Goal: Task Accomplishment & Management: Use online tool/utility

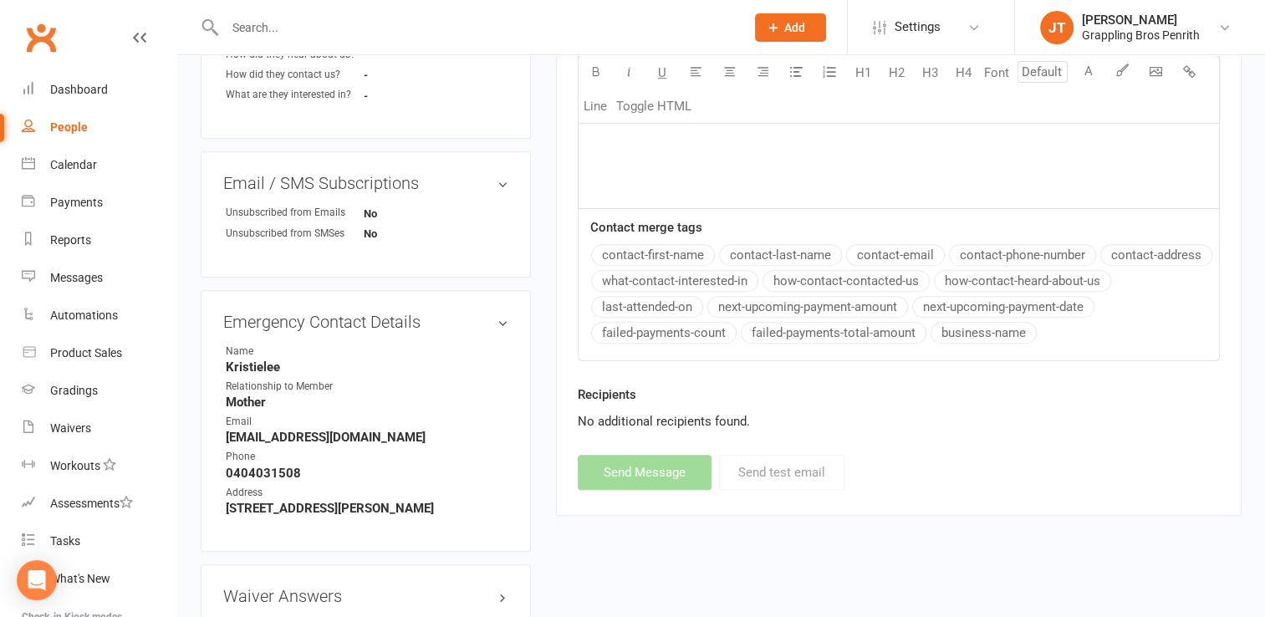
click at [74, 117] on link "People" at bounding box center [99, 128] width 155 height 38
select select "50"
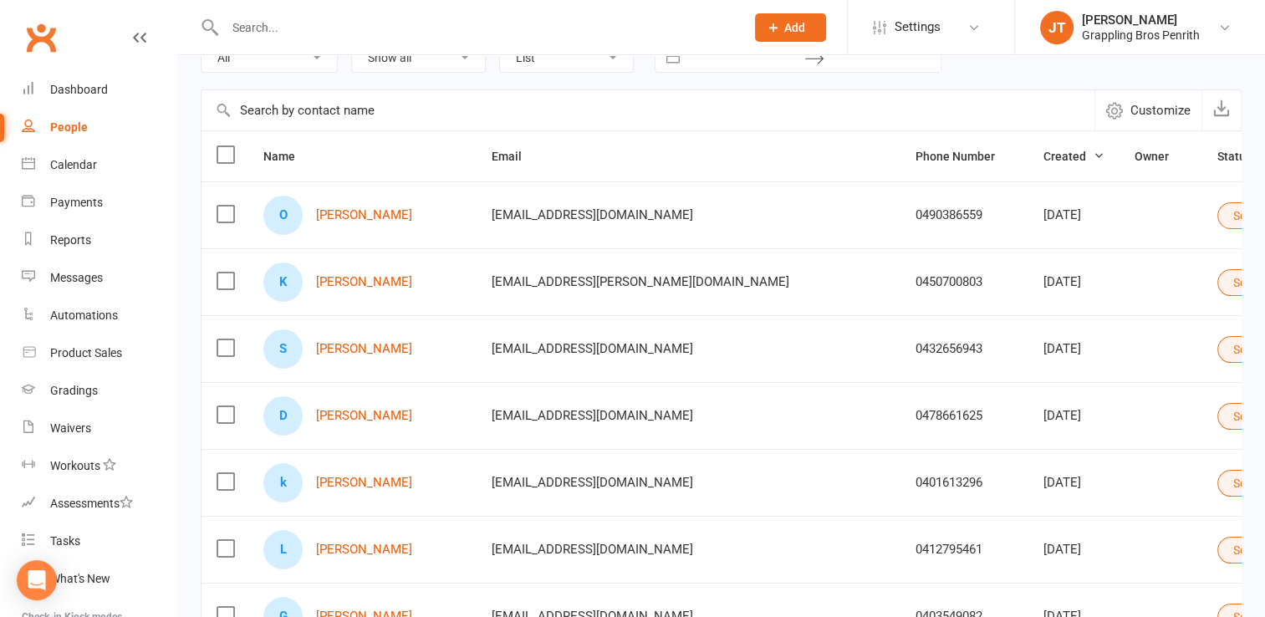
scroll to position [125, 0]
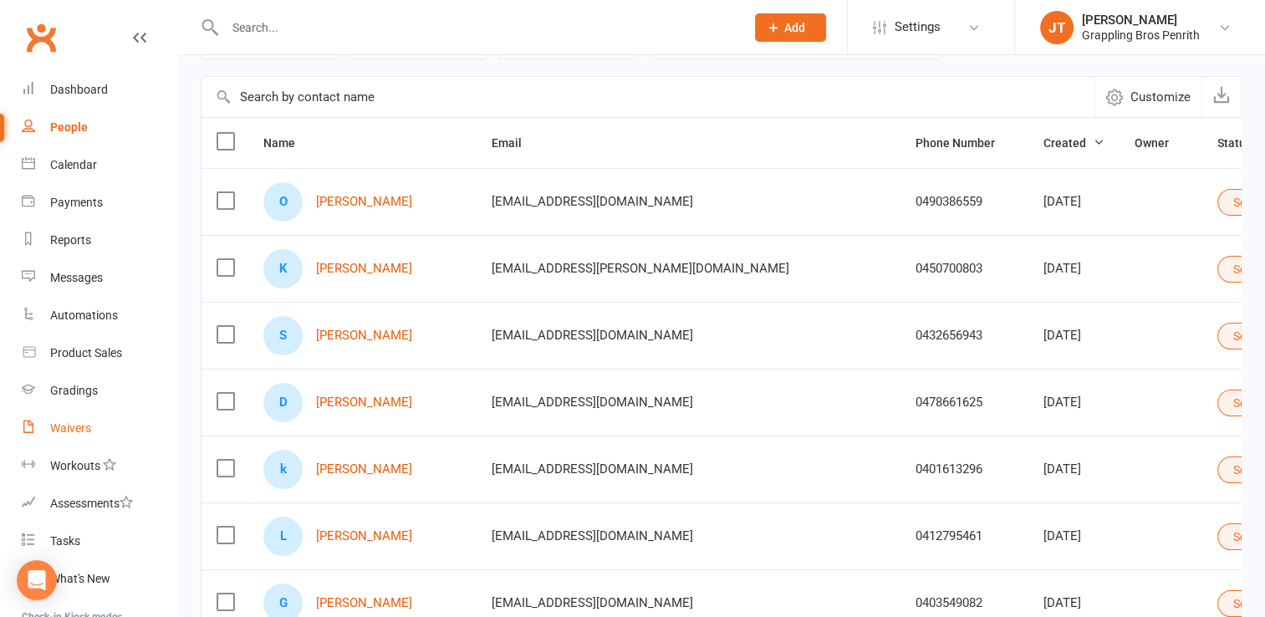
click at [67, 433] on div "Waivers" at bounding box center [70, 427] width 41 height 13
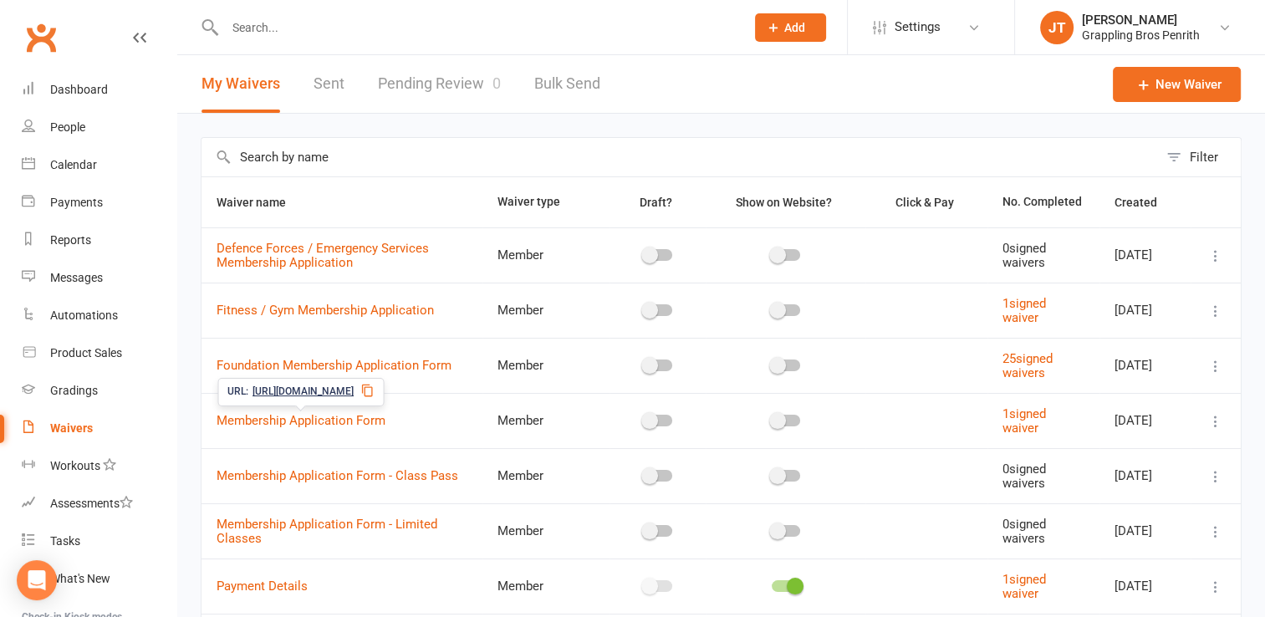
click at [374, 392] on icon at bounding box center [366, 390] width 13 height 13
click at [77, 124] on div "People" at bounding box center [67, 126] width 35 height 13
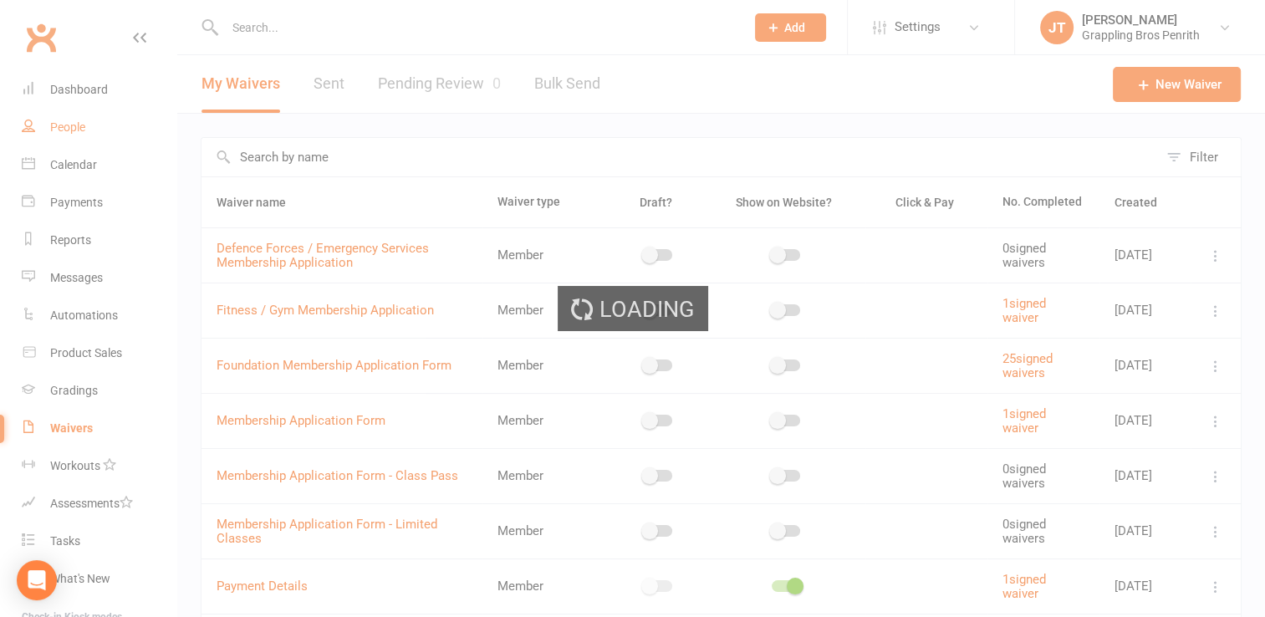
select select "50"
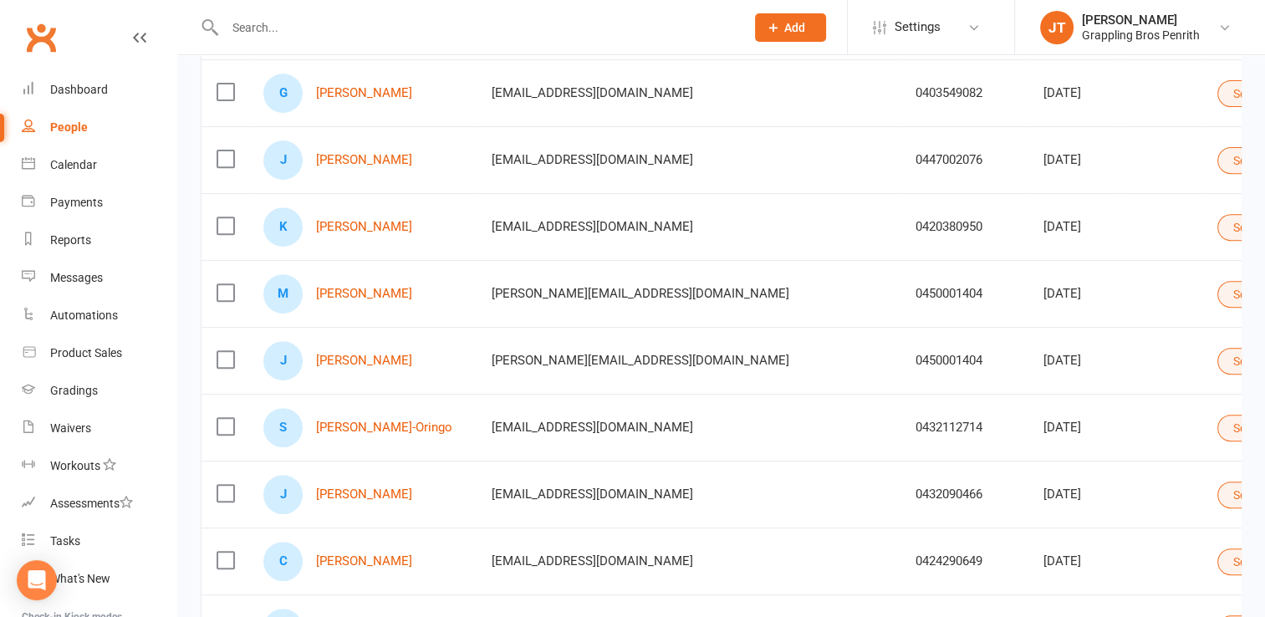
scroll to position [643, 0]
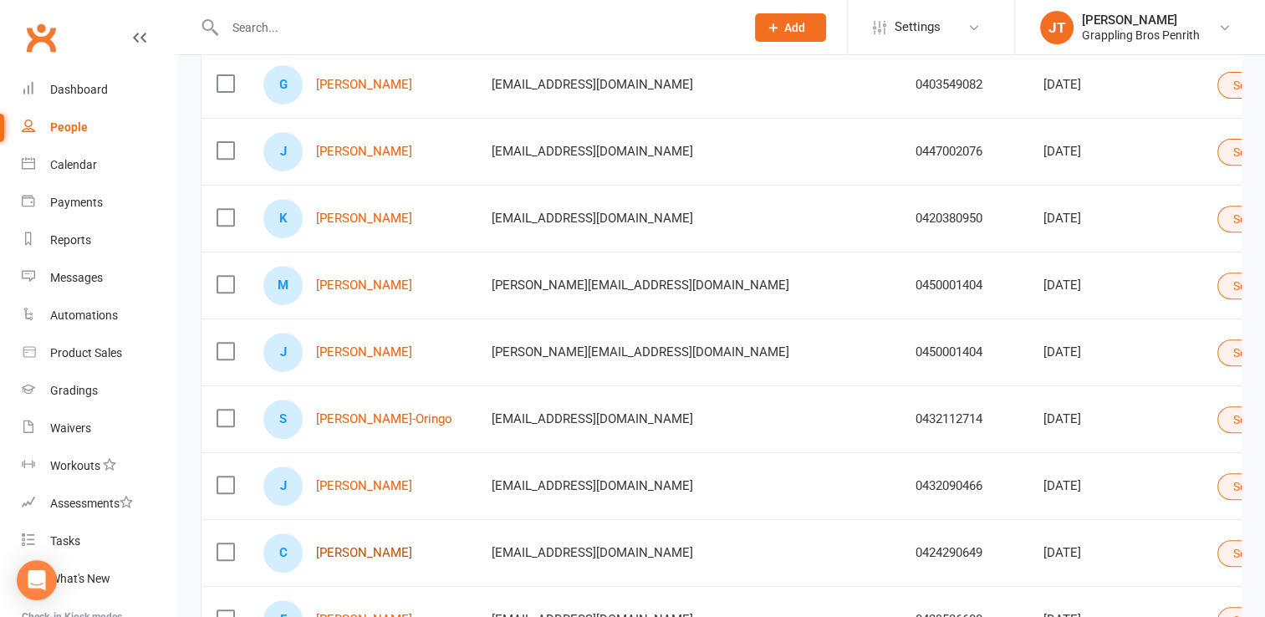
click at [341, 546] on link "Corina Roat" at bounding box center [364, 553] width 96 height 14
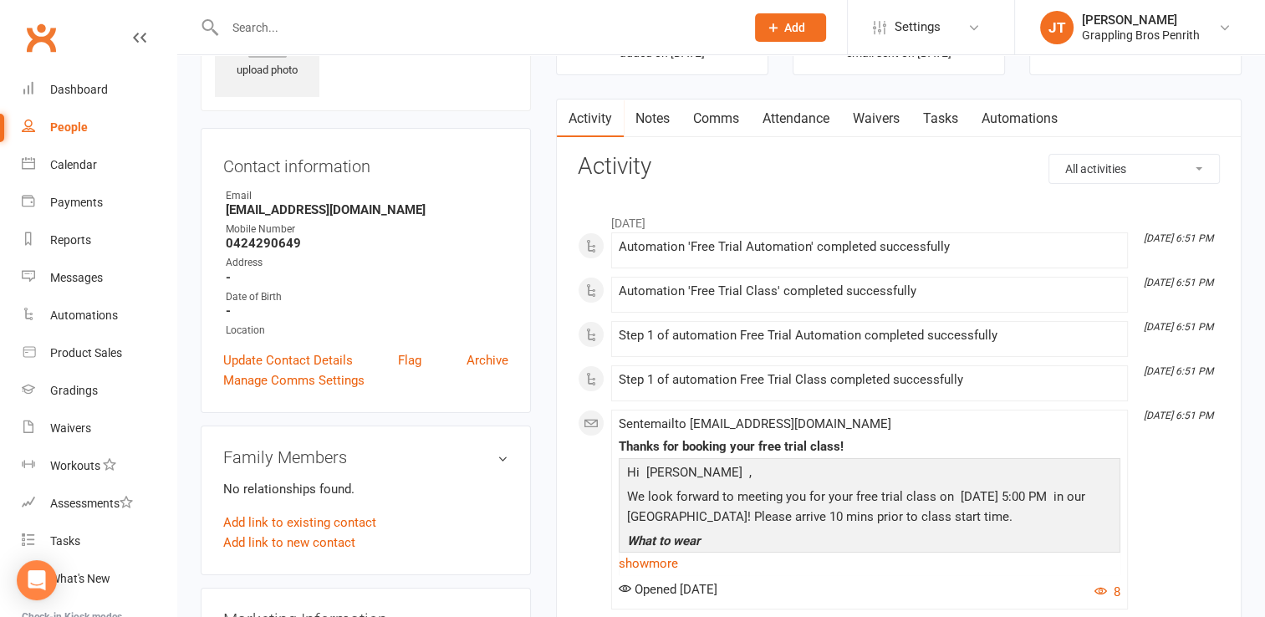
scroll to position [89, 0]
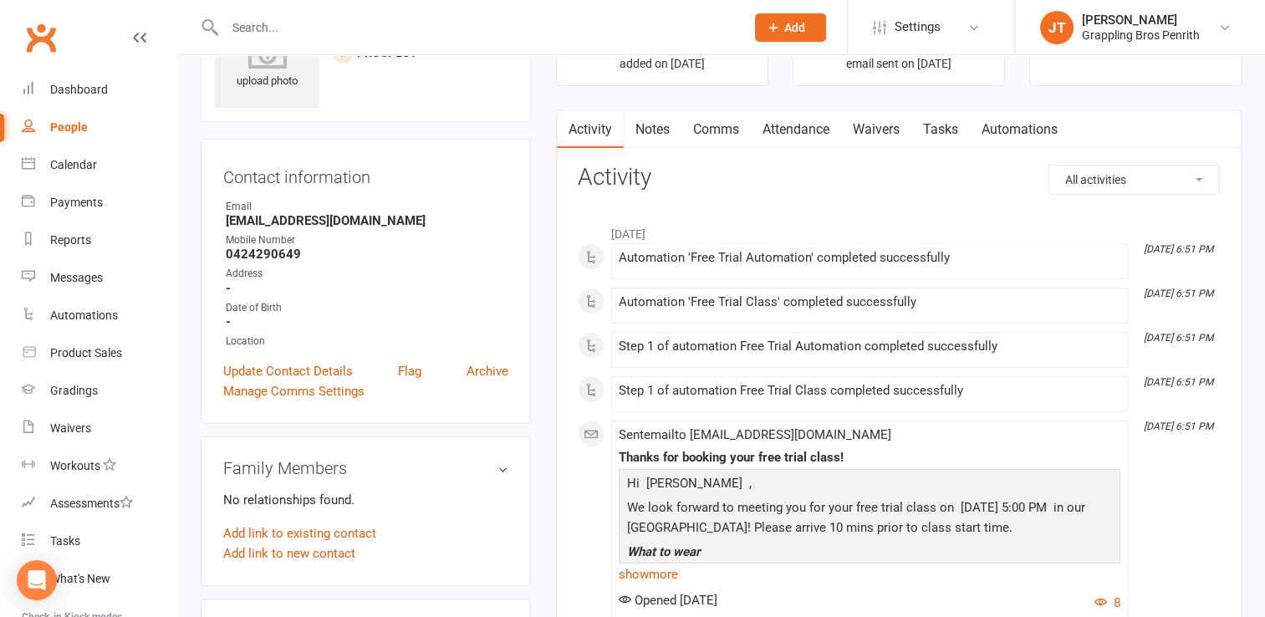
click at [709, 131] on link "Comms" at bounding box center [715, 129] width 69 height 38
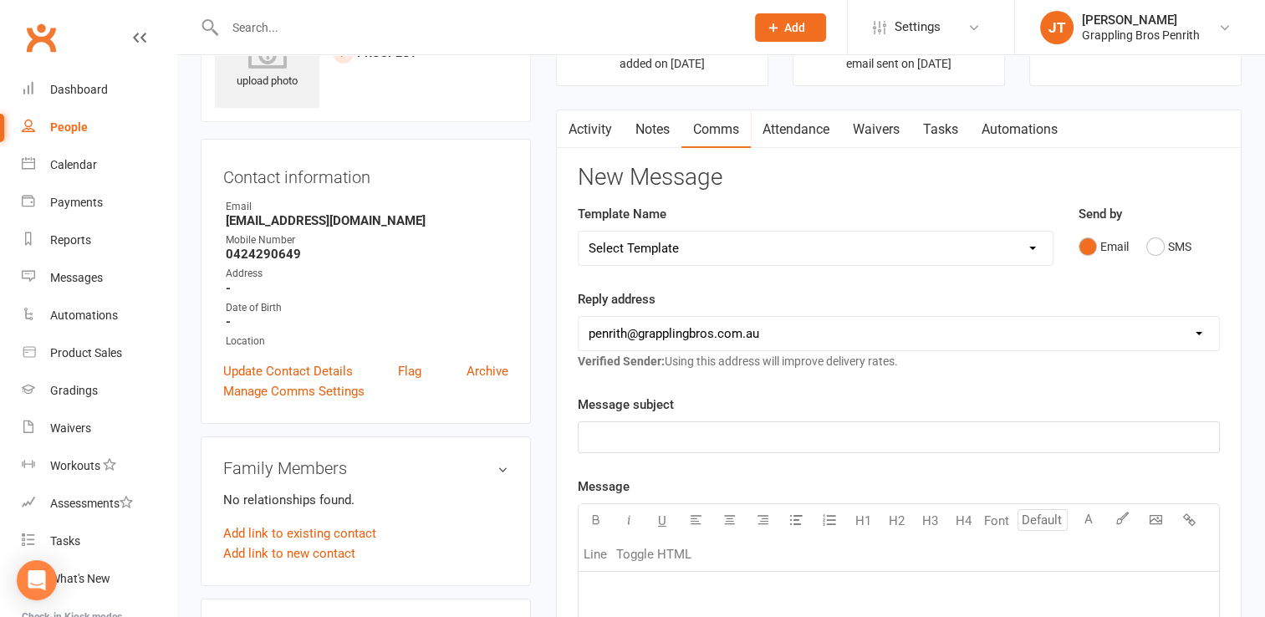
click at [1037, 252] on select "Select Template [SMS] [Default template - review before using] Appointment remi…" at bounding box center [815, 248] width 474 height 33
select select "21"
click at [578, 232] on select "Select Template [SMS] [Default template - review before using] Appointment remi…" at bounding box center [815, 248] width 474 height 33
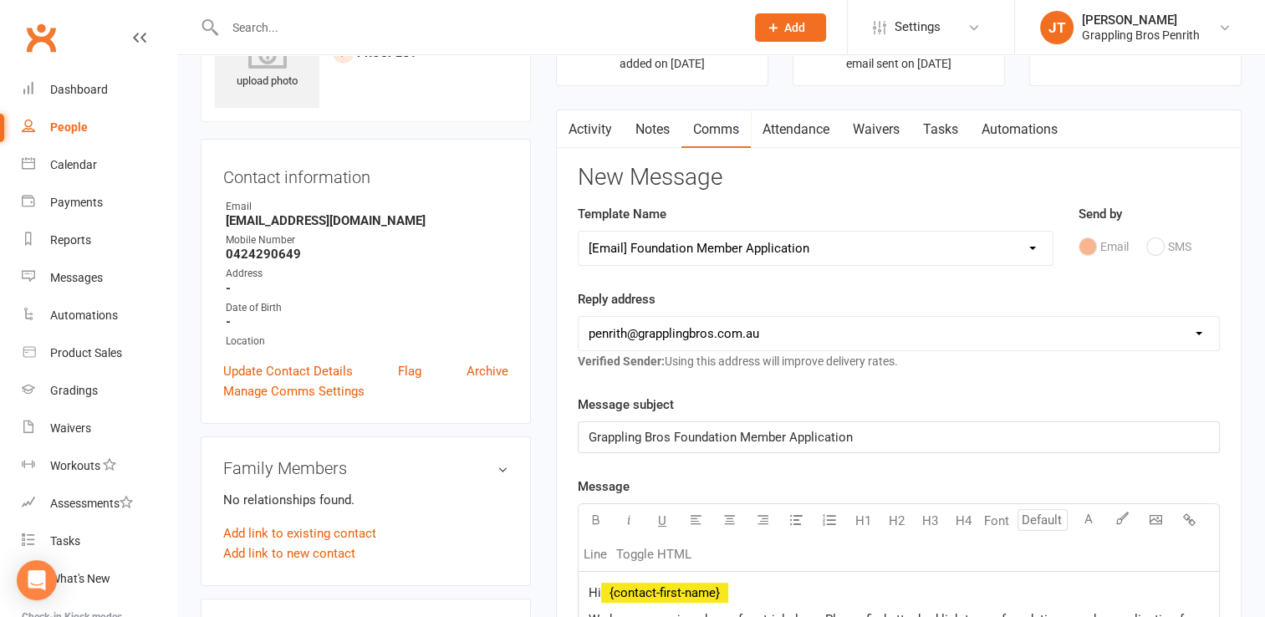
click at [742, 439] on span "Grappling Bros Foundation Member Application" at bounding box center [720, 437] width 264 height 15
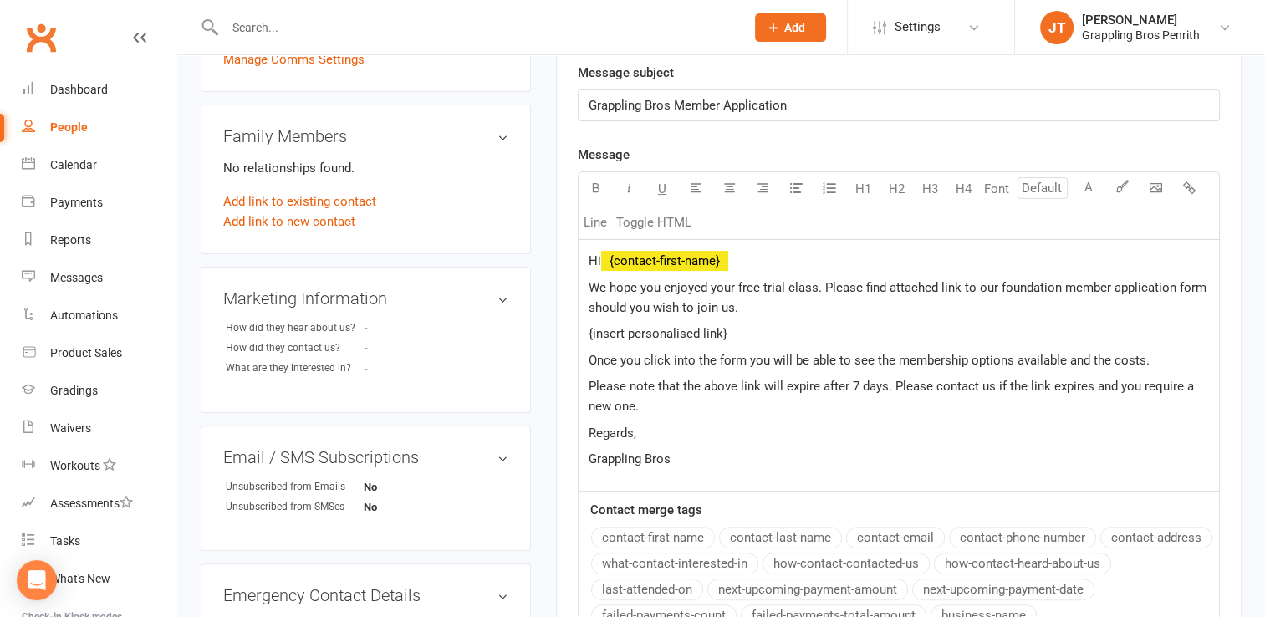
scroll to position [425, 0]
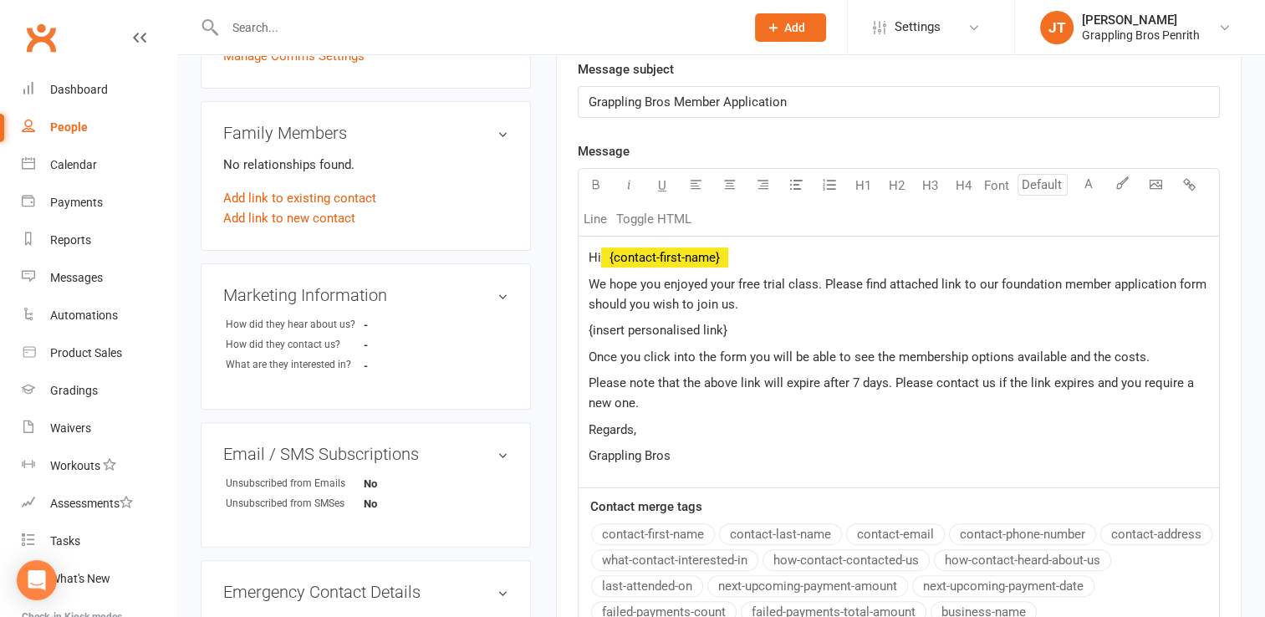
click at [752, 256] on p "Hi ﻿ {contact-first-name}" at bounding box center [898, 257] width 620 height 20
click at [658, 281] on span "We hope you enjoyed your free trial class. Please find attached link to our fou…" at bounding box center [898, 294] width 621 height 35
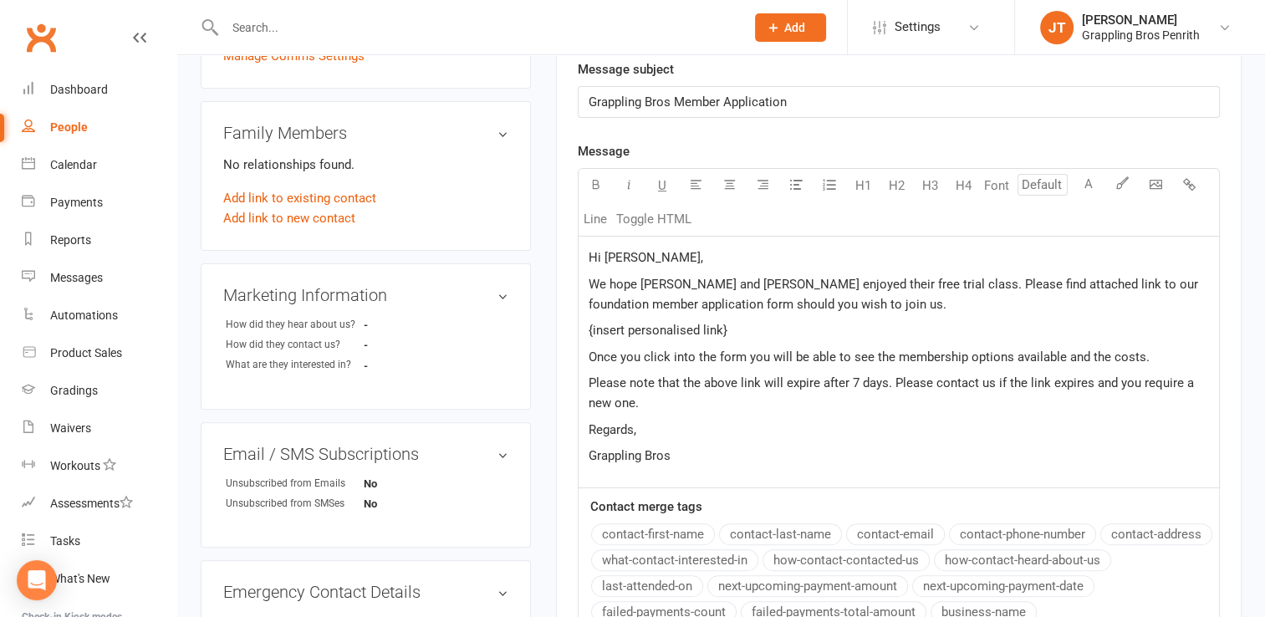
click at [1118, 280] on span "We hope Alfie and Joey enjoyed their free trial class. Please find attached lin…" at bounding box center [894, 294] width 613 height 35
click at [767, 327] on p "{insert personalised link}" at bounding box center [898, 330] width 620 height 20
click at [889, 405] on p "Please note that the above link will expire after 7 days. Please contact us if …" at bounding box center [898, 393] width 620 height 40
click at [989, 382] on span "Please note that the above link will expire after 7 days. Please contact us if …" at bounding box center [892, 392] width 609 height 35
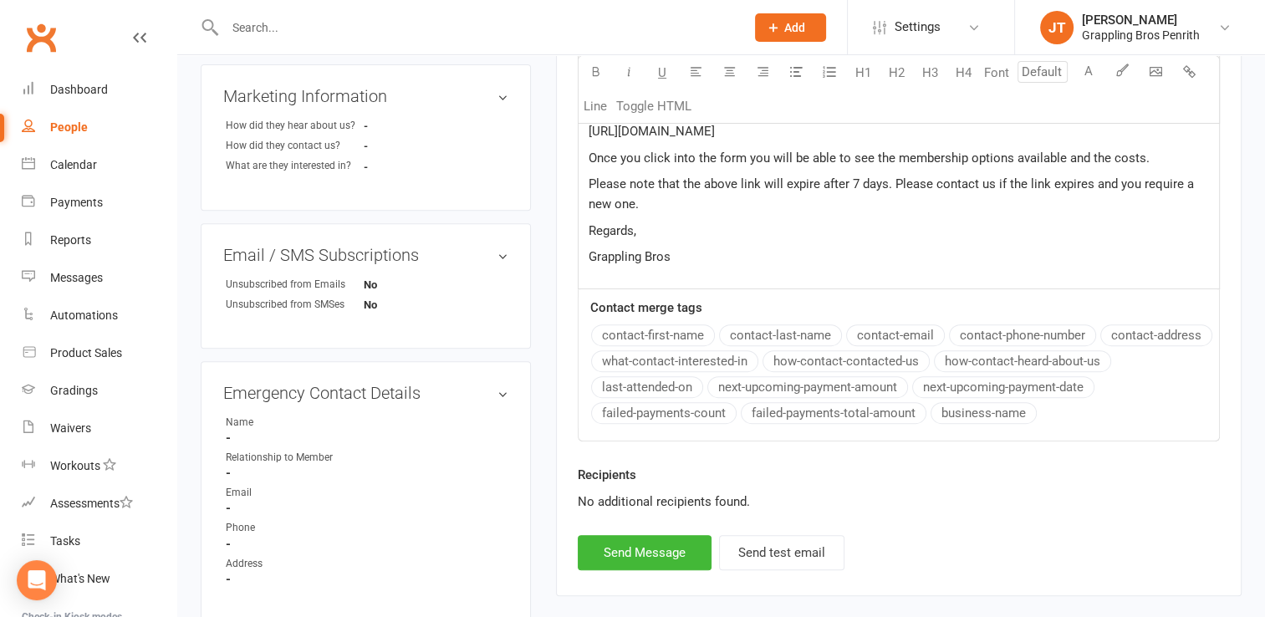
scroll to position [627, 0]
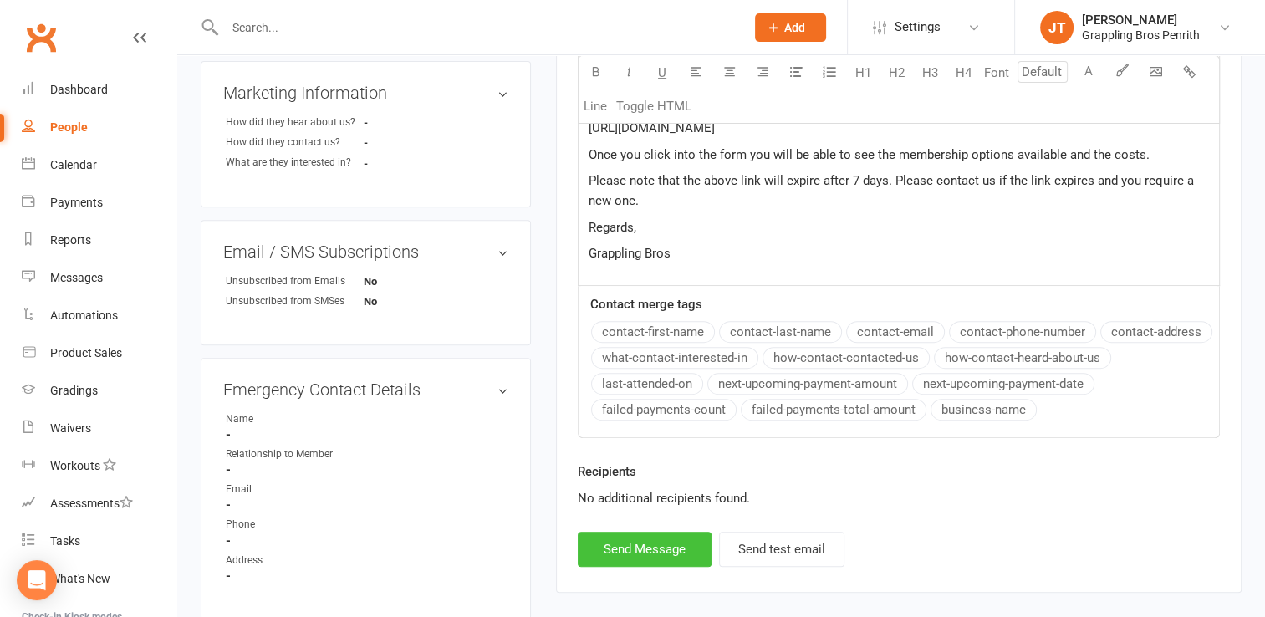
click at [681, 539] on button "Send Message" at bounding box center [645, 549] width 134 height 35
select select
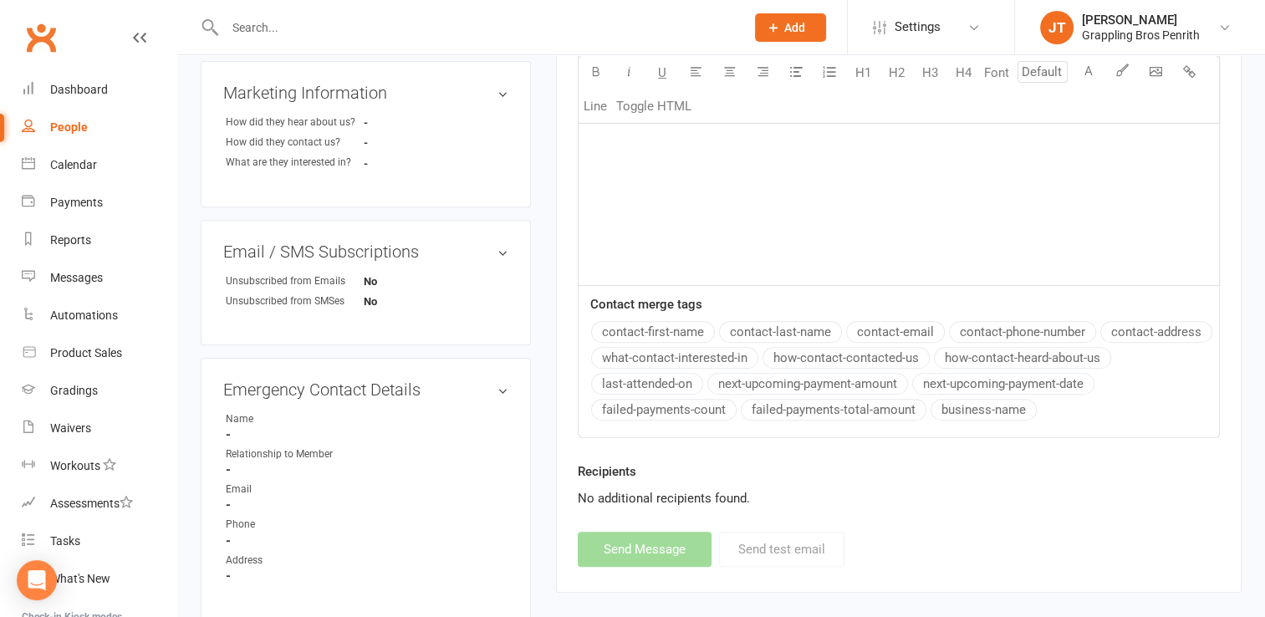
click at [74, 128] on div "People" at bounding box center [69, 126] width 38 height 13
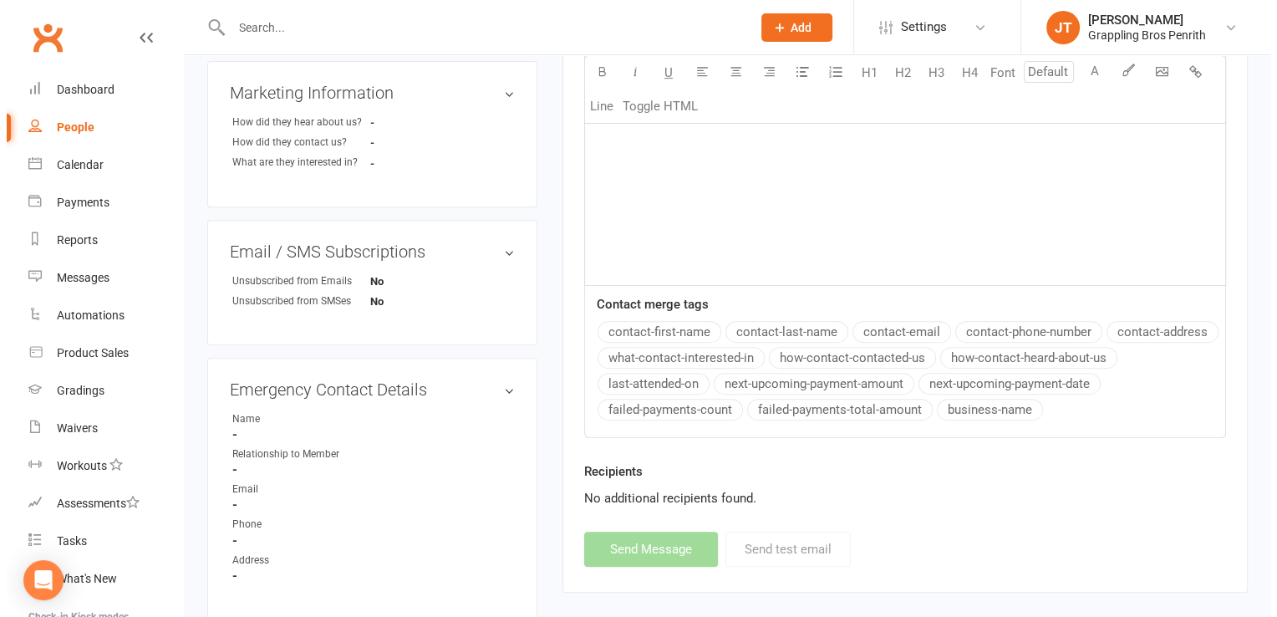
select select "50"
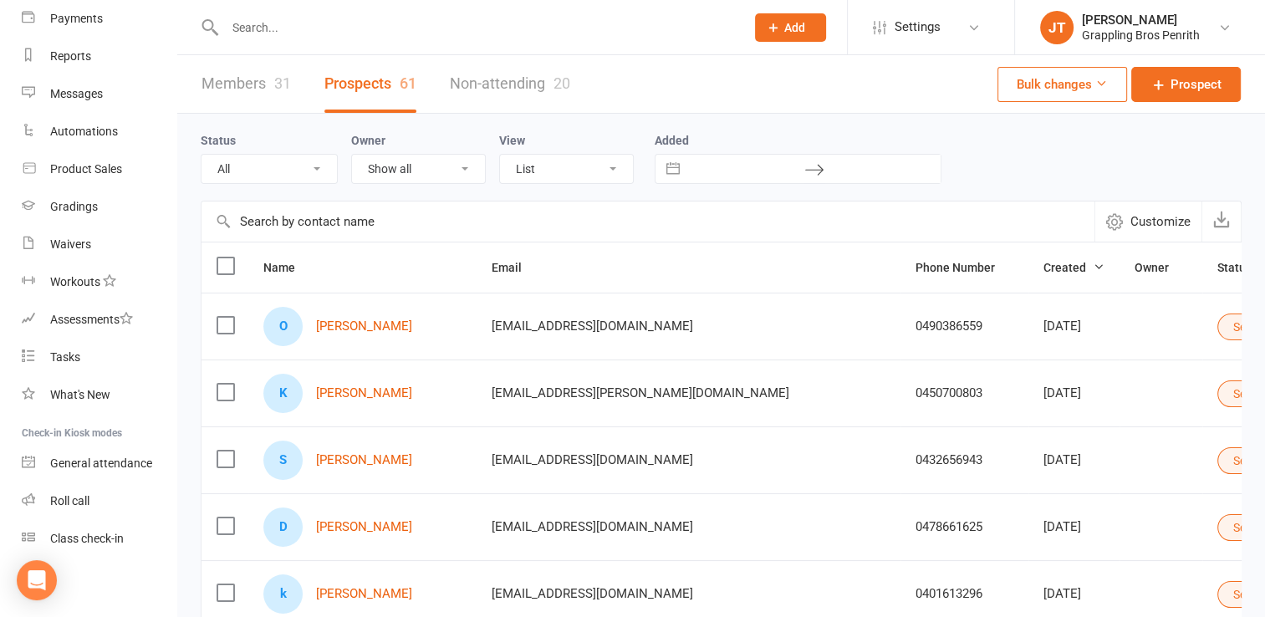
scroll to position [187, 0]
click at [86, 528] on div "Class check-in" at bounding box center [87, 534] width 74 height 13
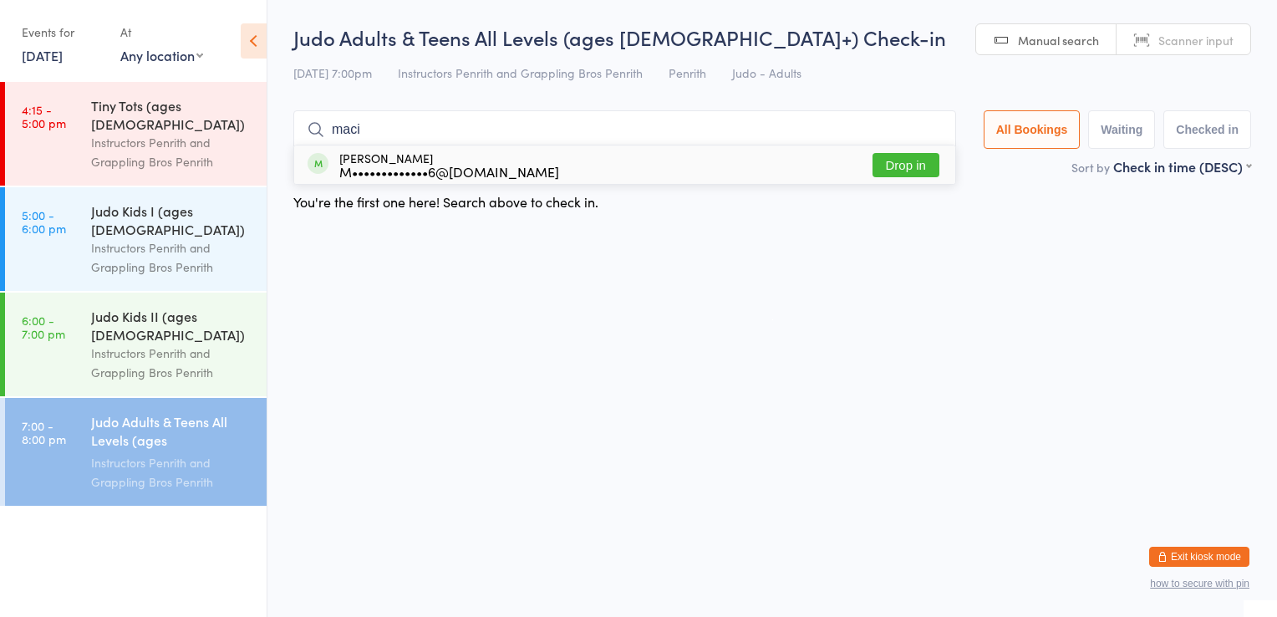
type input "maci"
click at [897, 166] on button "Drop in" at bounding box center [906, 165] width 67 height 24
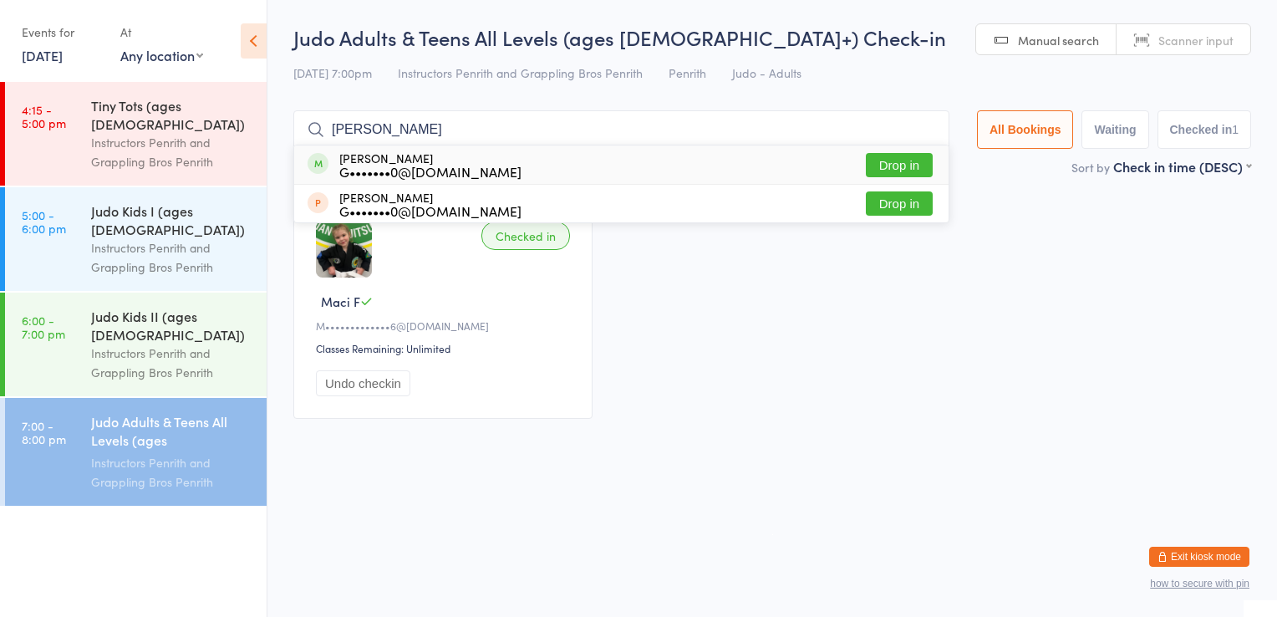
type input "romeo"
click at [916, 162] on button "Drop in" at bounding box center [899, 165] width 67 height 24
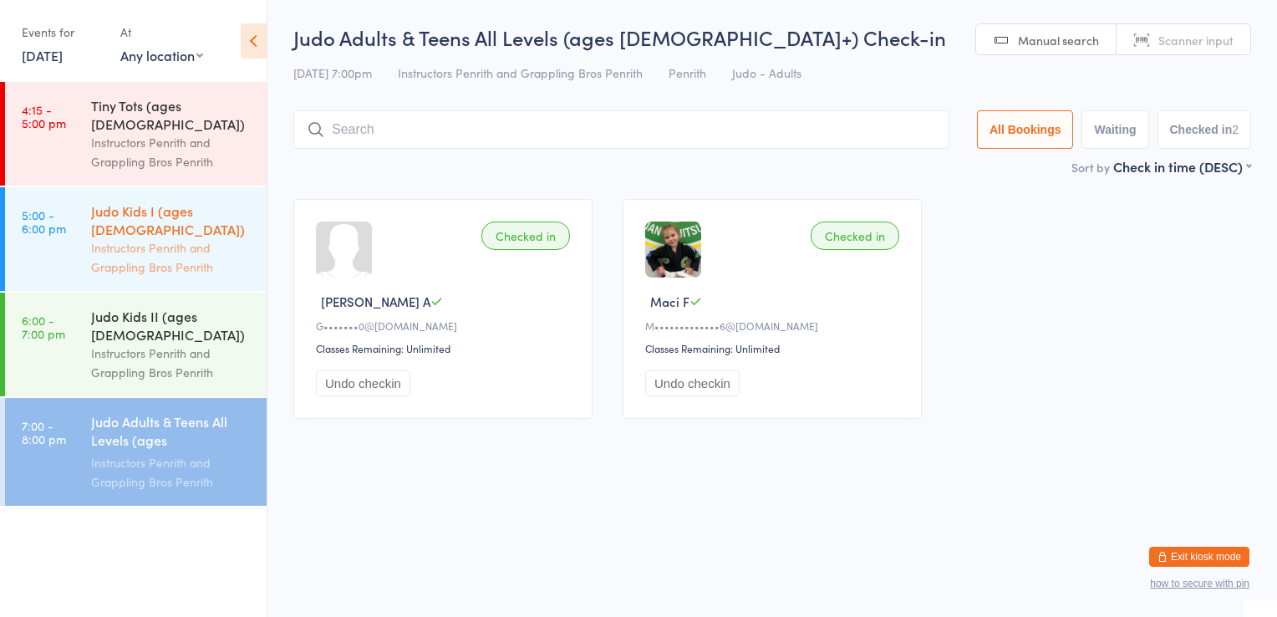
click at [180, 201] on div "Judo Kids I (ages [DEMOGRAPHIC_DATA])" at bounding box center [171, 219] width 161 height 37
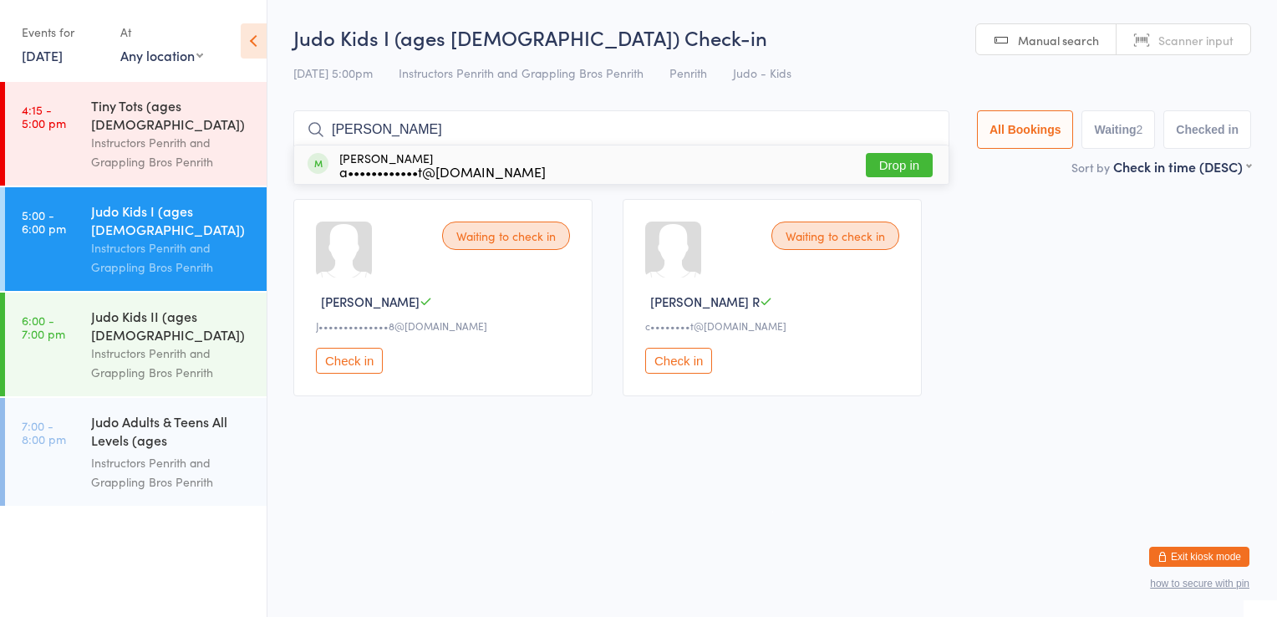
type input "amelia"
click at [884, 159] on button "Drop in" at bounding box center [899, 165] width 67 height 24
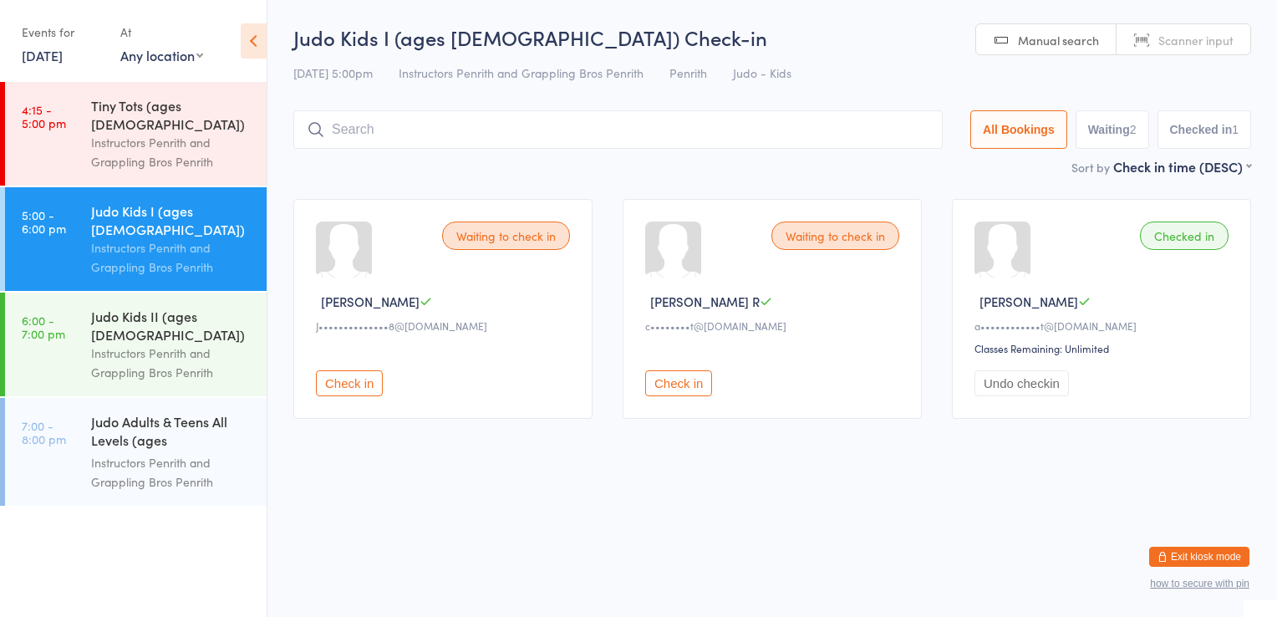
click at [361, 376] on button "Check in" at bounding box center [349, 383] width 67 height 26
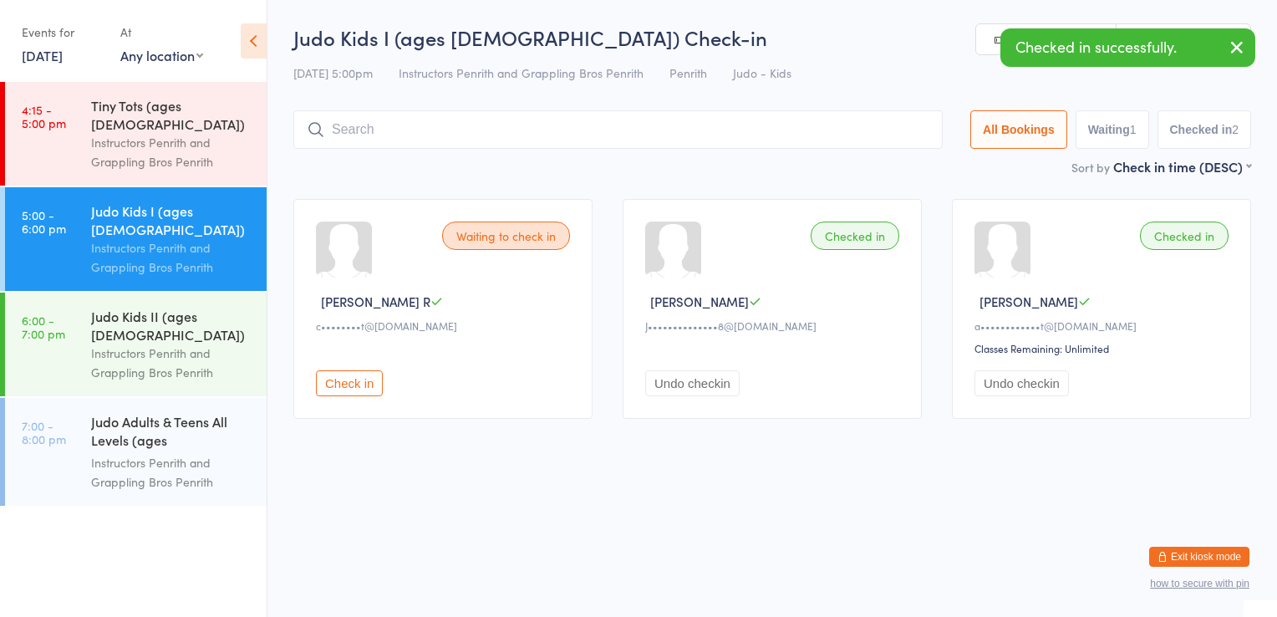
click at [358, 378] on button "Check in" at bounding box center [349, 383] width 67 height 26
click at [398, 132] on input "search" at bounding box center [621, 129] width 656 height 38
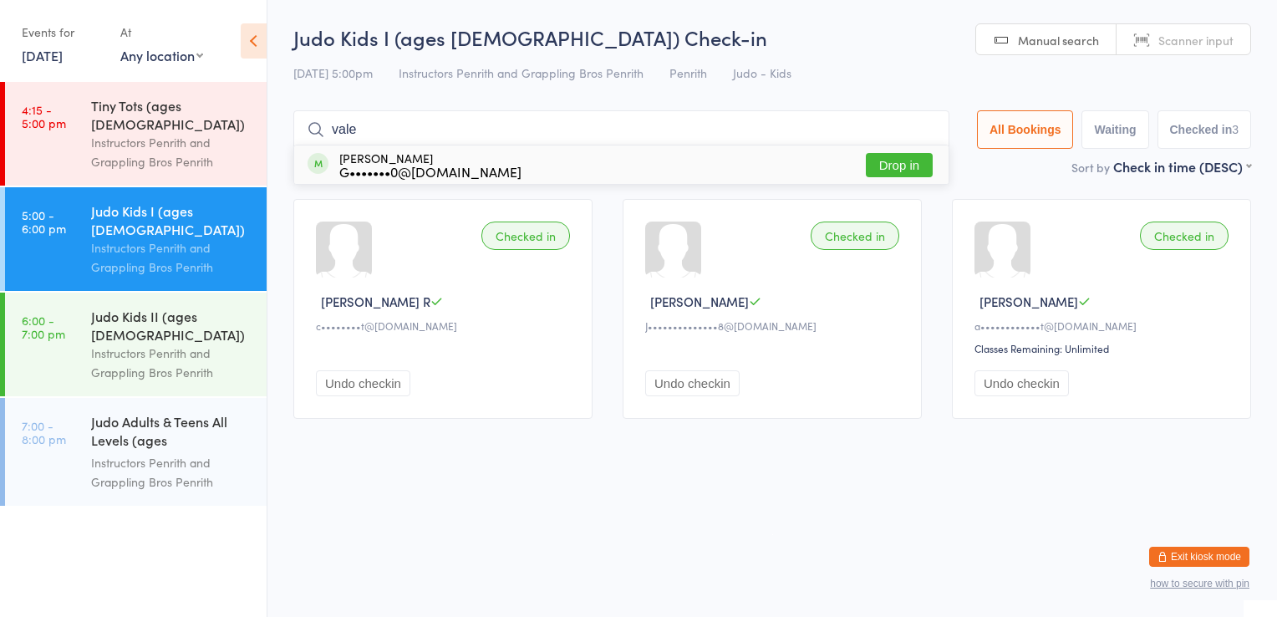
type input "vale"
click at [875, 163] on button "Drop in" at bounding box center [899, 165] width 67 height 24
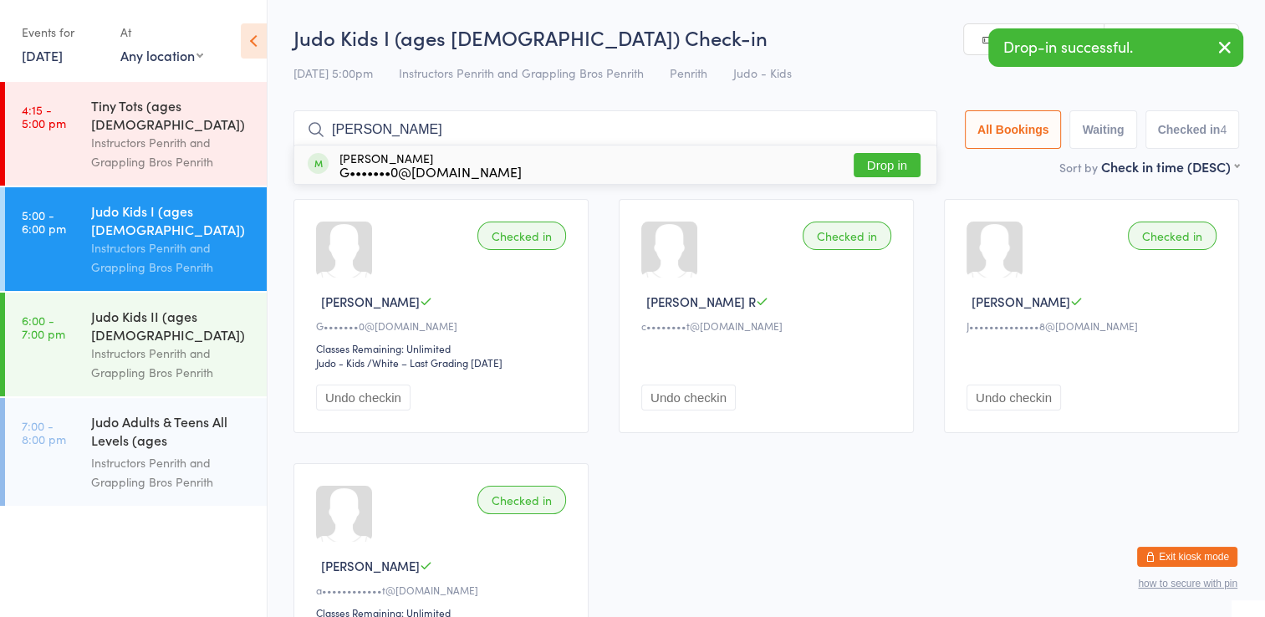
type input "lola"
click at [873, 167] on button "Drop in" at bounding box center [886, 165] width 67 height 24
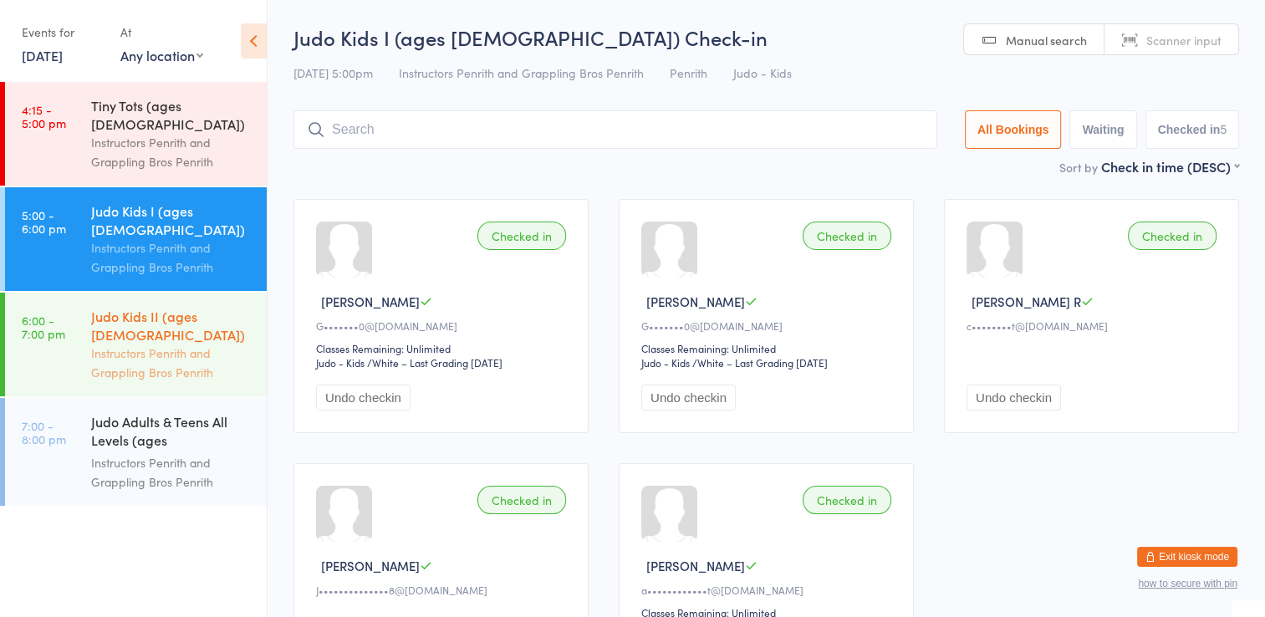
click at [181, 307] on div "Judo Kids II (ages [DEMOGRAPHIC_DATA])" at bounding box center [171, 325] width 161 height 37
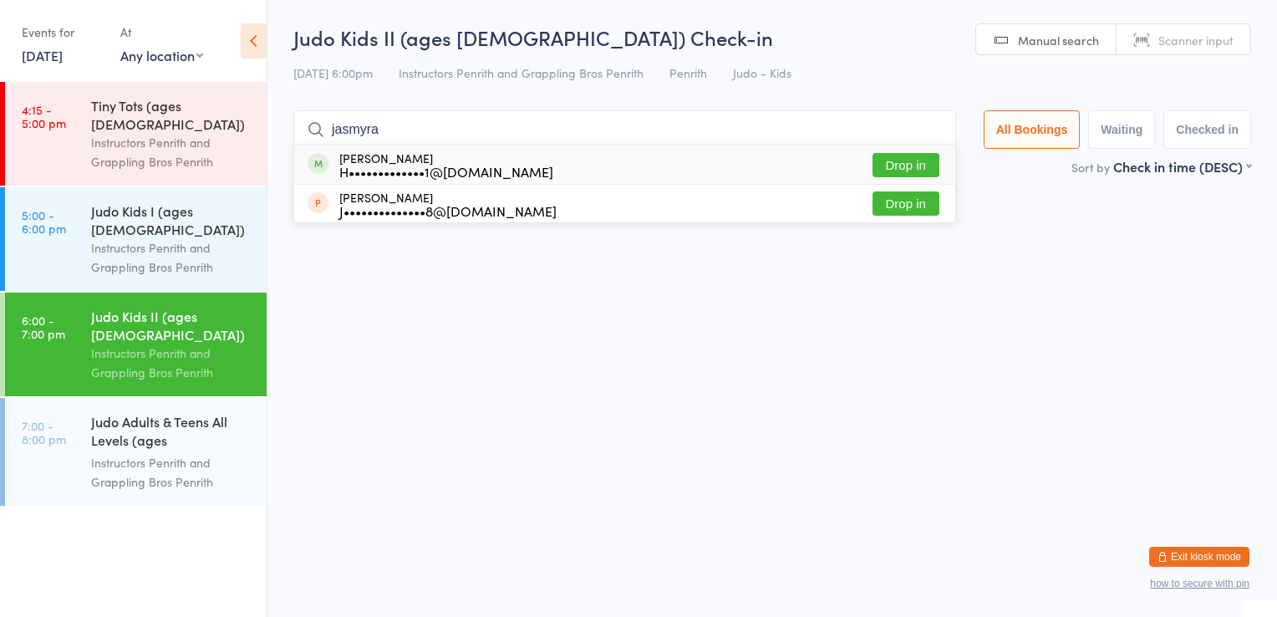
type input "jasmyra"
click at [878, 169] on button "Drop in" at bounding box center [906, 165] width 67 height 24
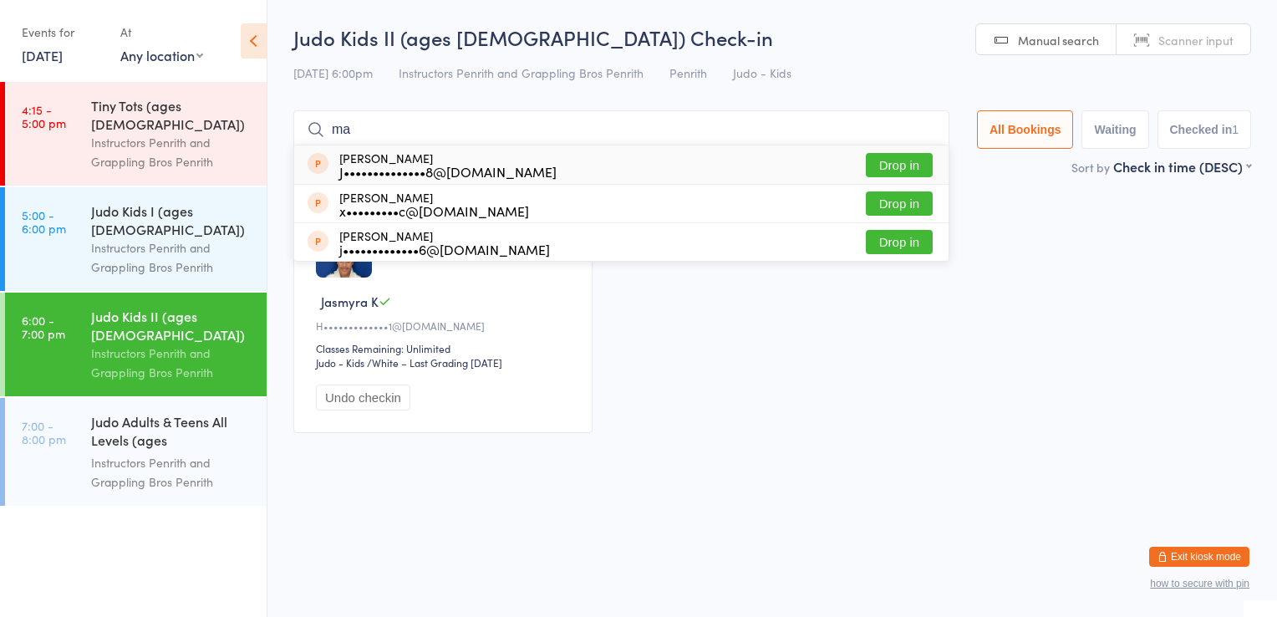
type input "max"
click at [926, 134] on input "max" at bounding box center [621, 129] width 656 height 38
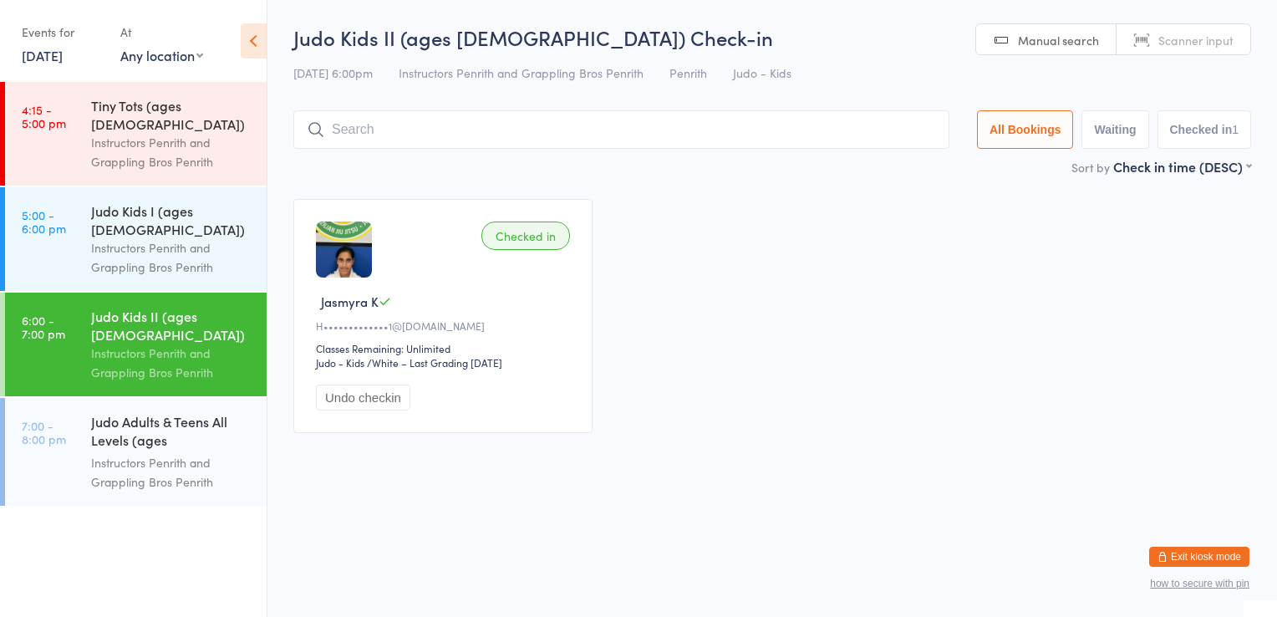
click at [244, 54] on icon at bounding box center [254, 40] width 26 height 35
click at [1170, 141] on button "Checked in 1" at bounding box center [1205, 129] width 94 height 38
click at [1117, 138] on button "Waiting" at bounding box center [1115, 129] width 67 height 38
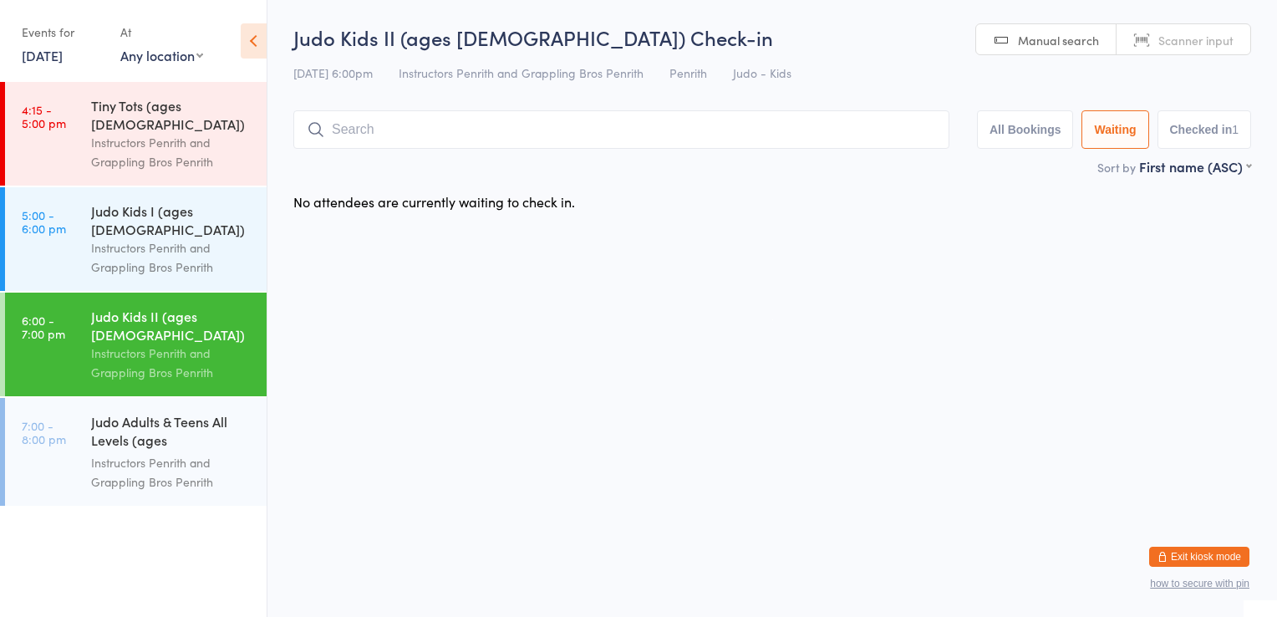
click at [1047, 134] on button "All Bookings" at bounding box center [1025, 129] width 97 height 38
select select "5"
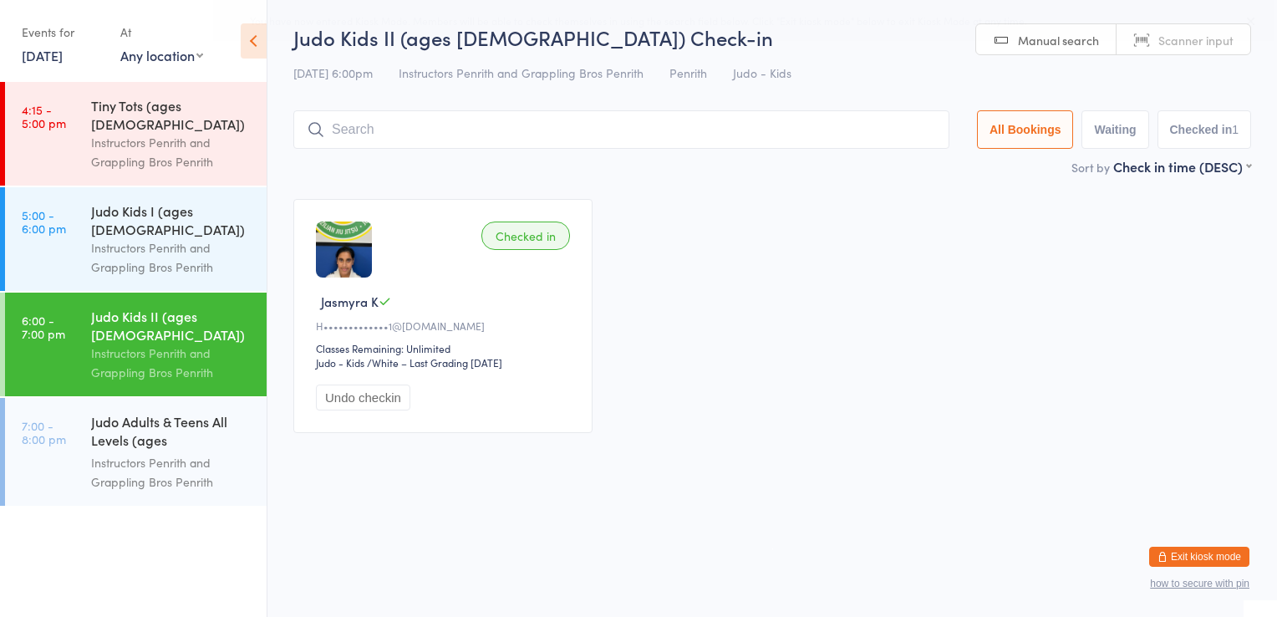
click at [1252, 25] on body "You have now entered Kiosk Mode. Members will be able to check themselves in us…" at bounding box center [638, 235] width 1277 height 425
click at [1225, 557] on button "Exit kiosk mode" at bounding box center [1199, 557] width 100 height 20
click at [1169, 563] on button "Exit kiosk mode" at bounding box center [1199, 557] width 100 height 20
click at [248, 48] on icon at bounding box center [254, 40] width 26 height 35
